Goal: Task Accomplishment & Management: Complete application form

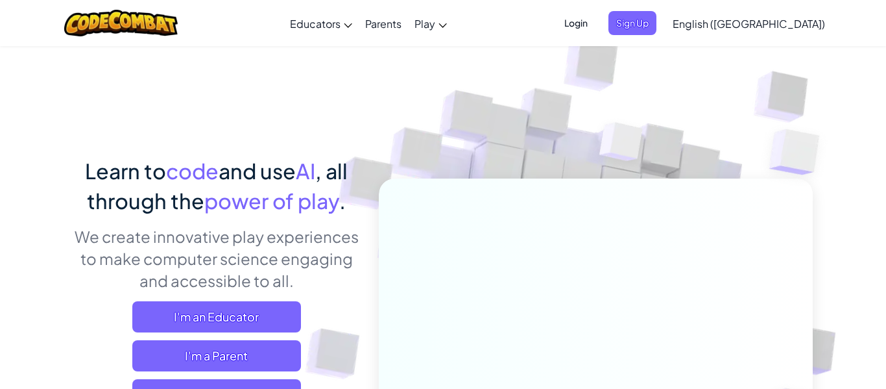
click at [241, 142] on div "Learn to code and use AI , all through the power of play . We create innovative…" at bounding box center [443, 282] width 740 height 474
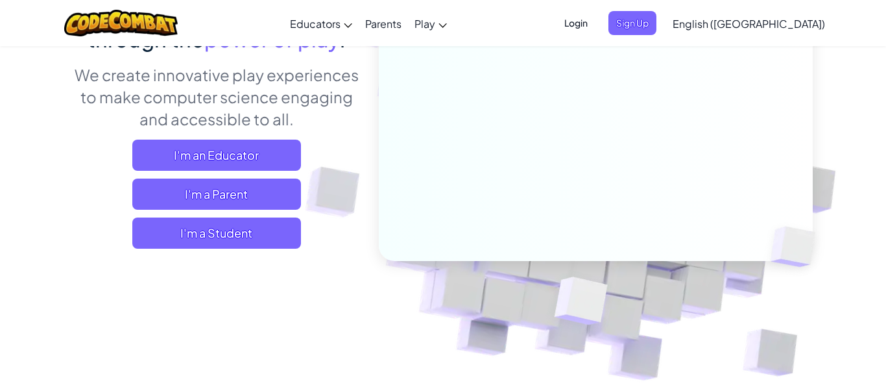
scroll to position [164, 0]
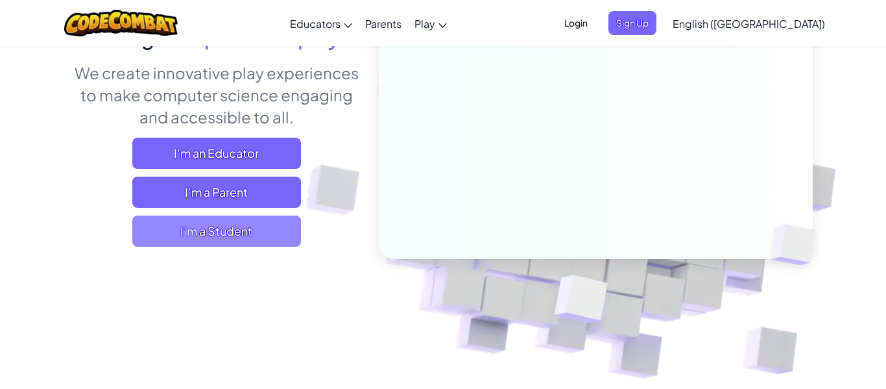
click at [228, 227] on span "I'm a Student" at bounding box center [216, 230] width 169 height 31
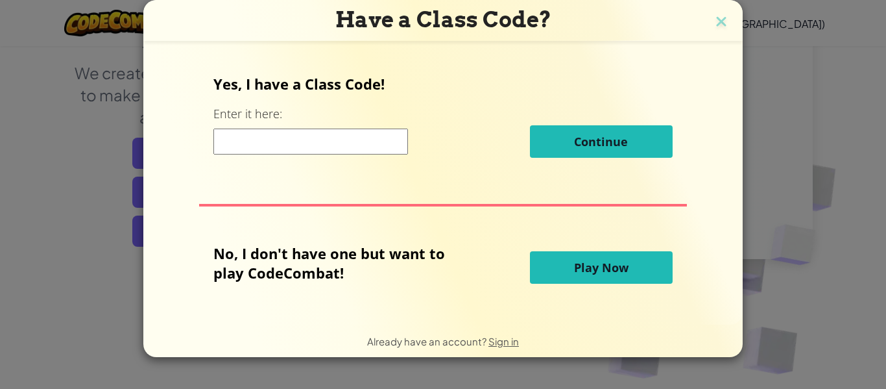
click at [73, 116] on div "Have a Class Code? Yes, I have a Class Code! Enter it here: Continue No, I don'…" at bounding box center [443, 194] width 886 height 389
click at [720, 21] on img at bounding box center [721, 22] width 17 height 19
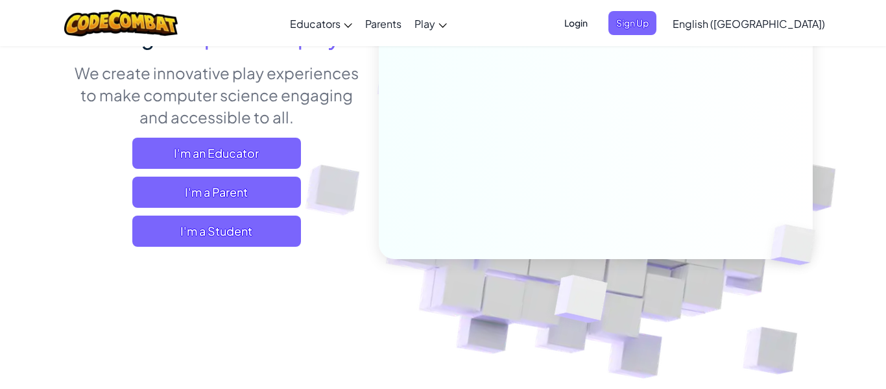
click at [596, 22] on span "Login" at bounding box center [576, 23] width 39 height 24
